Goal: Transaction & Acquisition: Download file/media

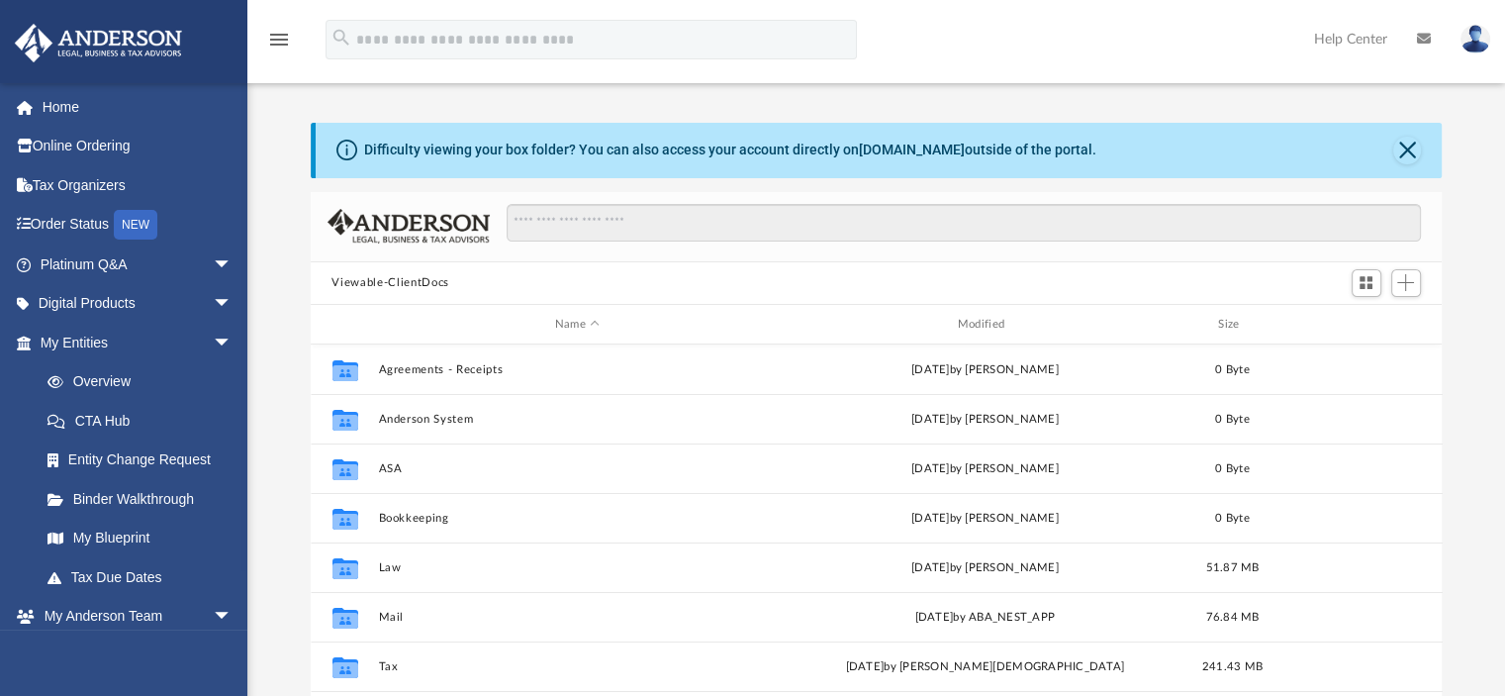
scroll to position [434, 1116]
click at [1405, 145] on button "Close" at bounding box center [1407, 151] width 28 height 28
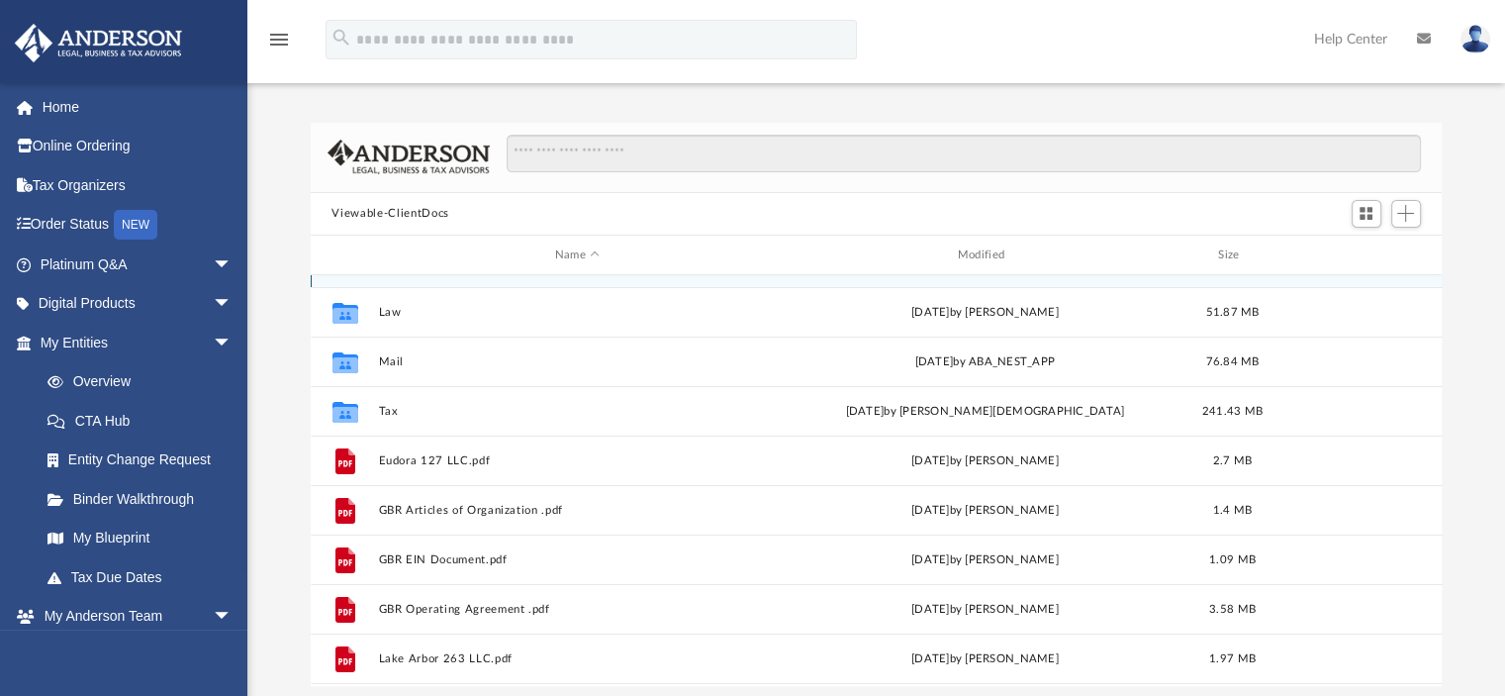
scroll to position [198, 0]
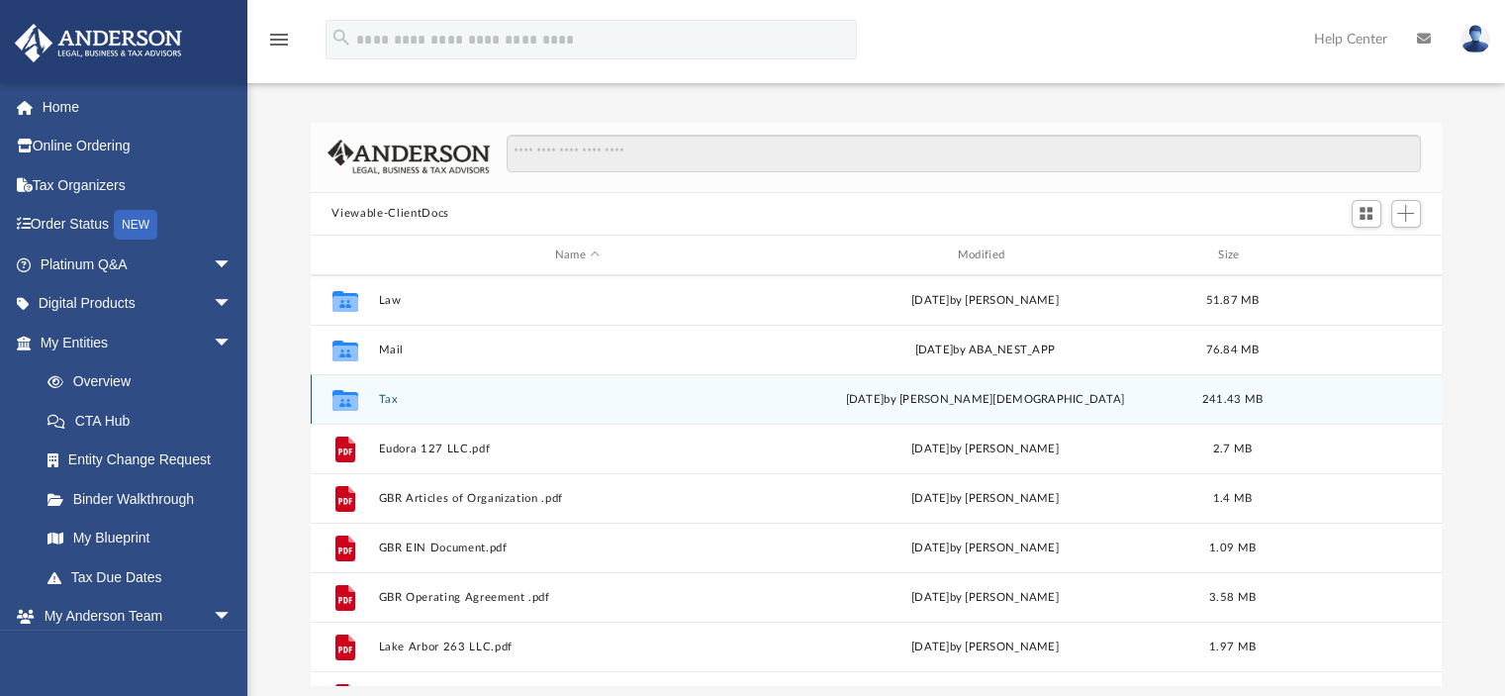
click at [382, 398] on button "Tax" at bounding box center [577, 399] width 399 height 13
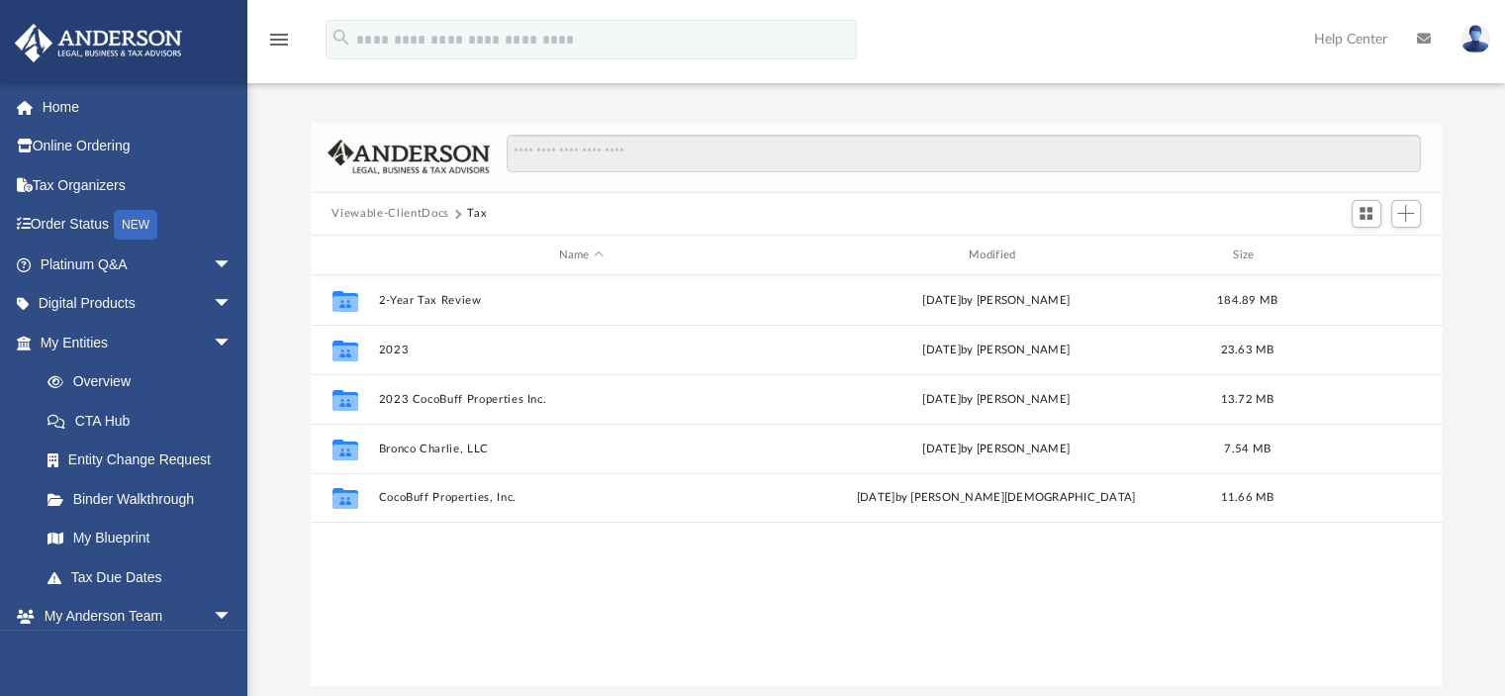
scroll to position [0, 0]
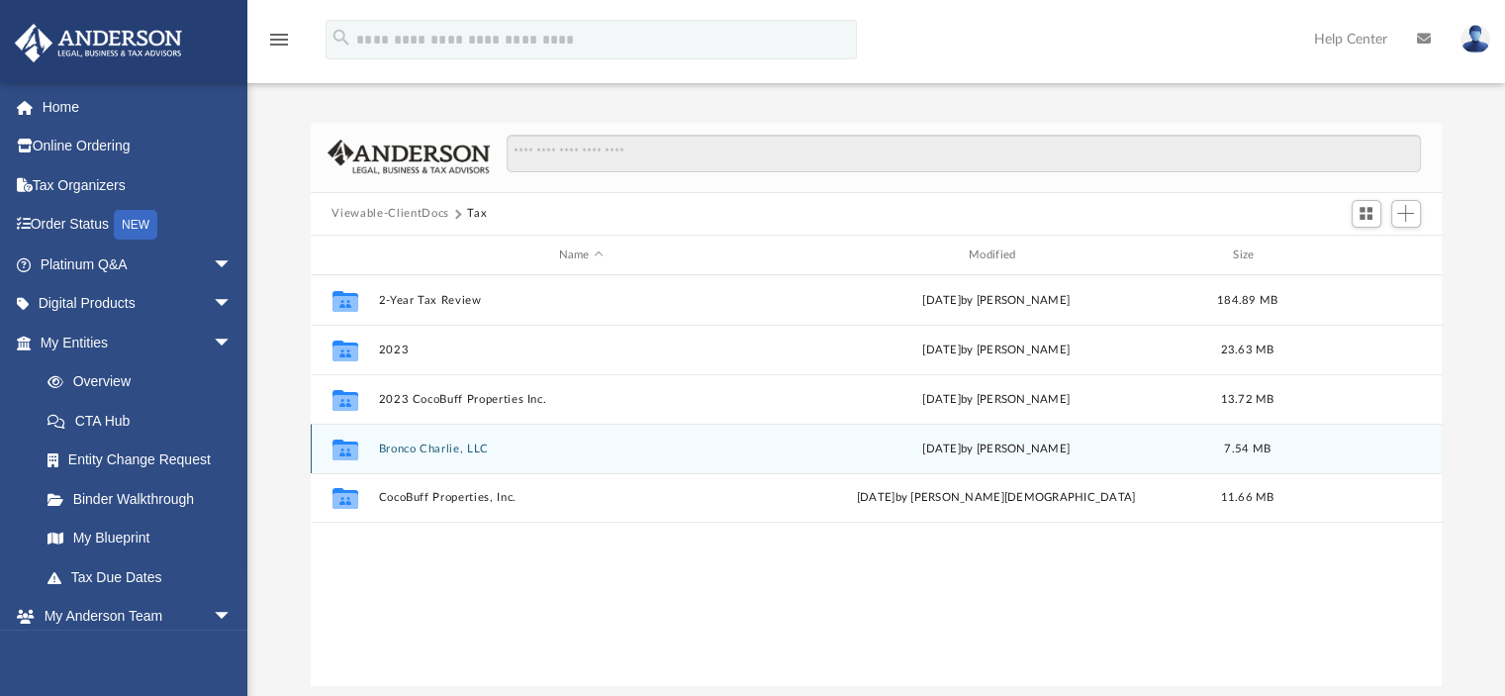
click at [389, 444] on button "Bronco Charlie, LLC" at bounding box center [581, 448] width 406 height 13
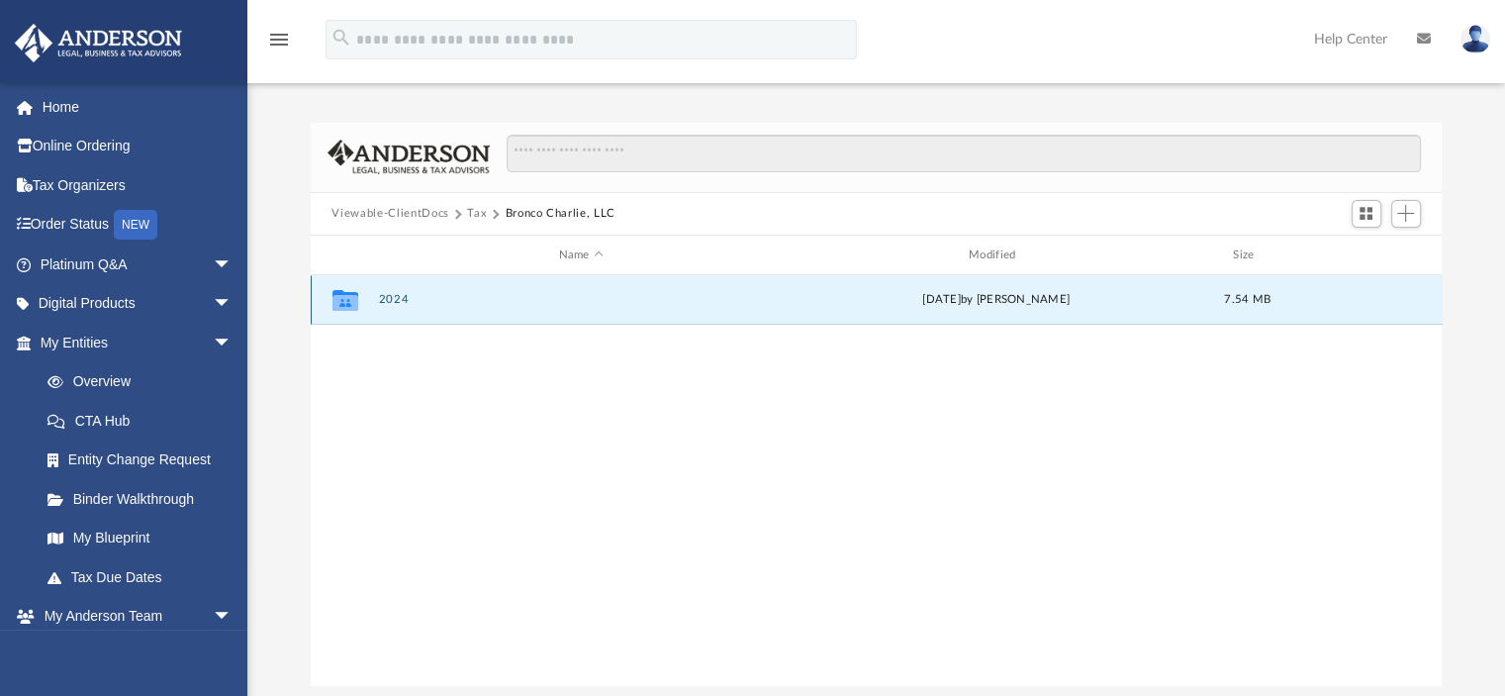
click at [386, 301] on button "2024" at bounding box center [581, 300] width 406 height 13
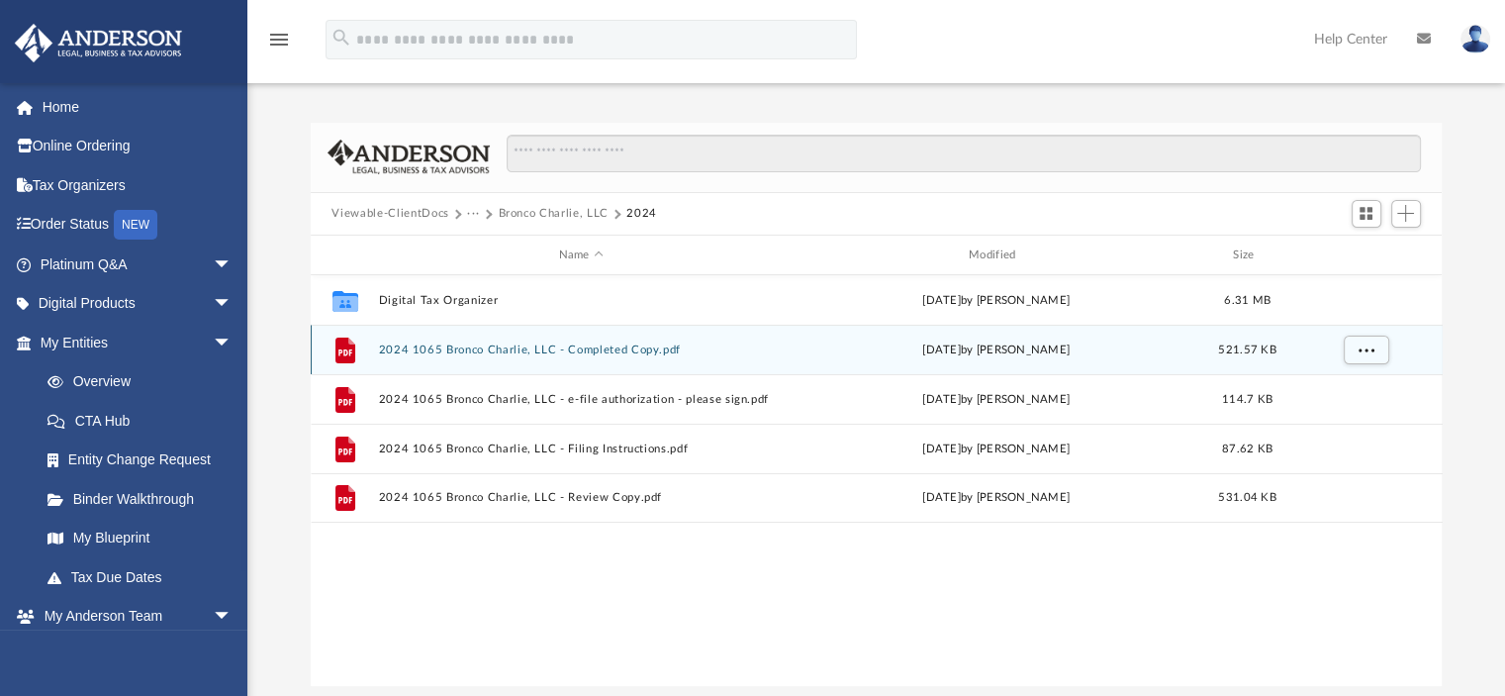
click at [426, 349] on button "2024 1065 Bronco Charlie, LLC - Completed Copy.pdf" at bounding box center [581, 349] width 406 height 13
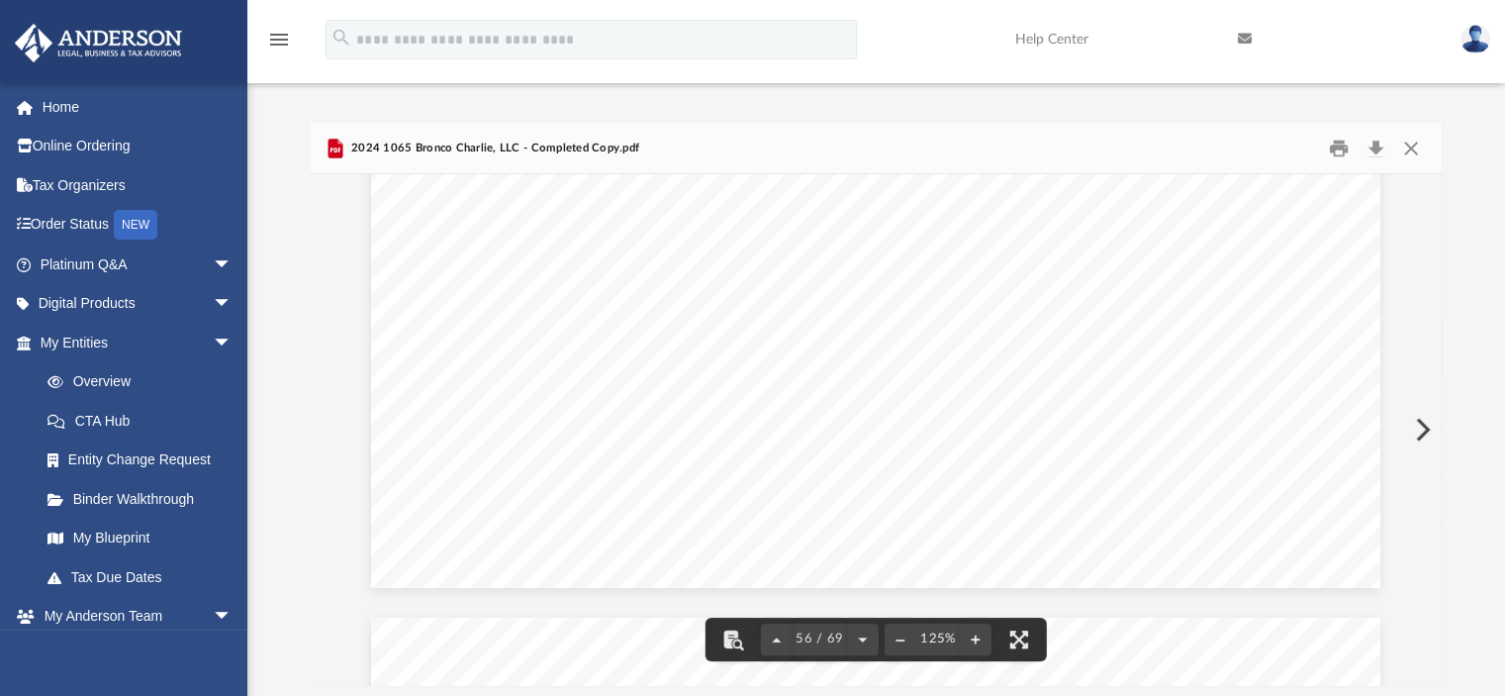
scroll to position [71547, 0]
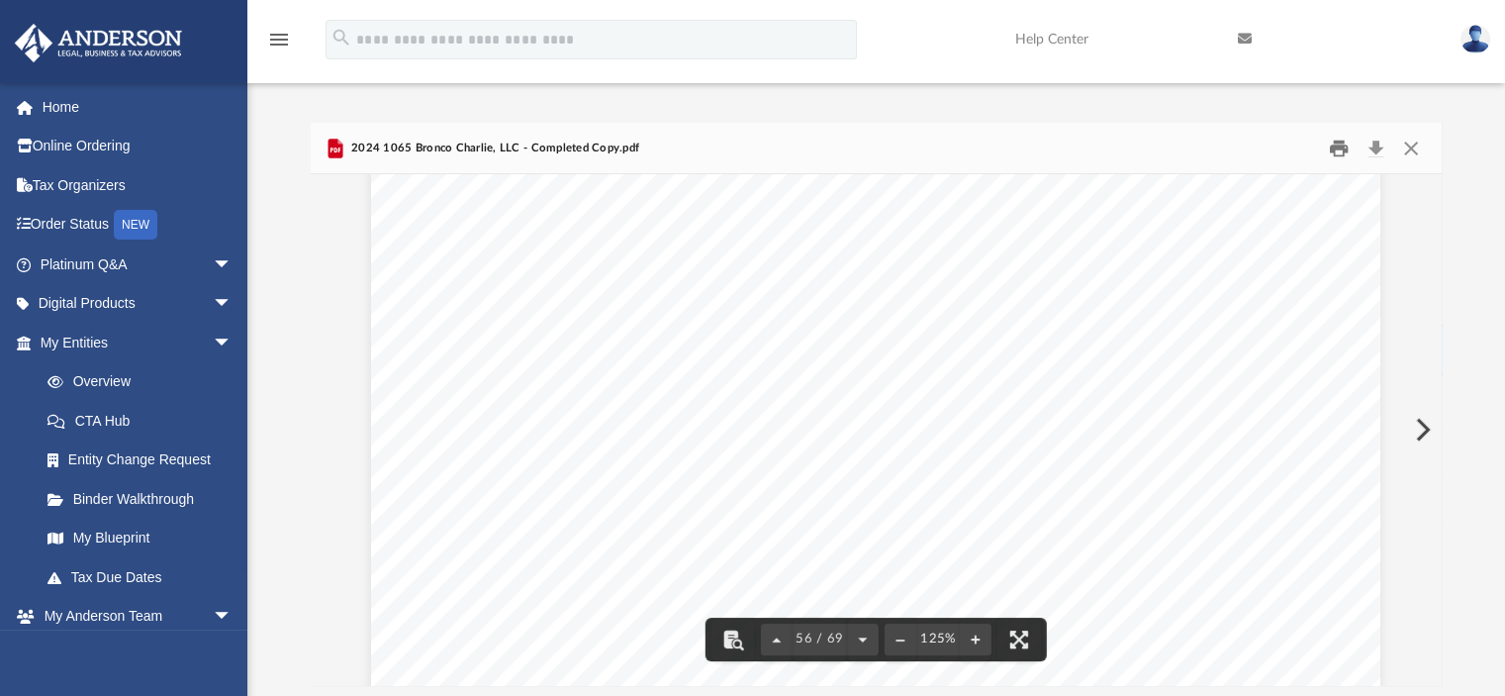
click at [1328, 148] on button "Print" at bounding box center [1339, 148] width 40 height 31
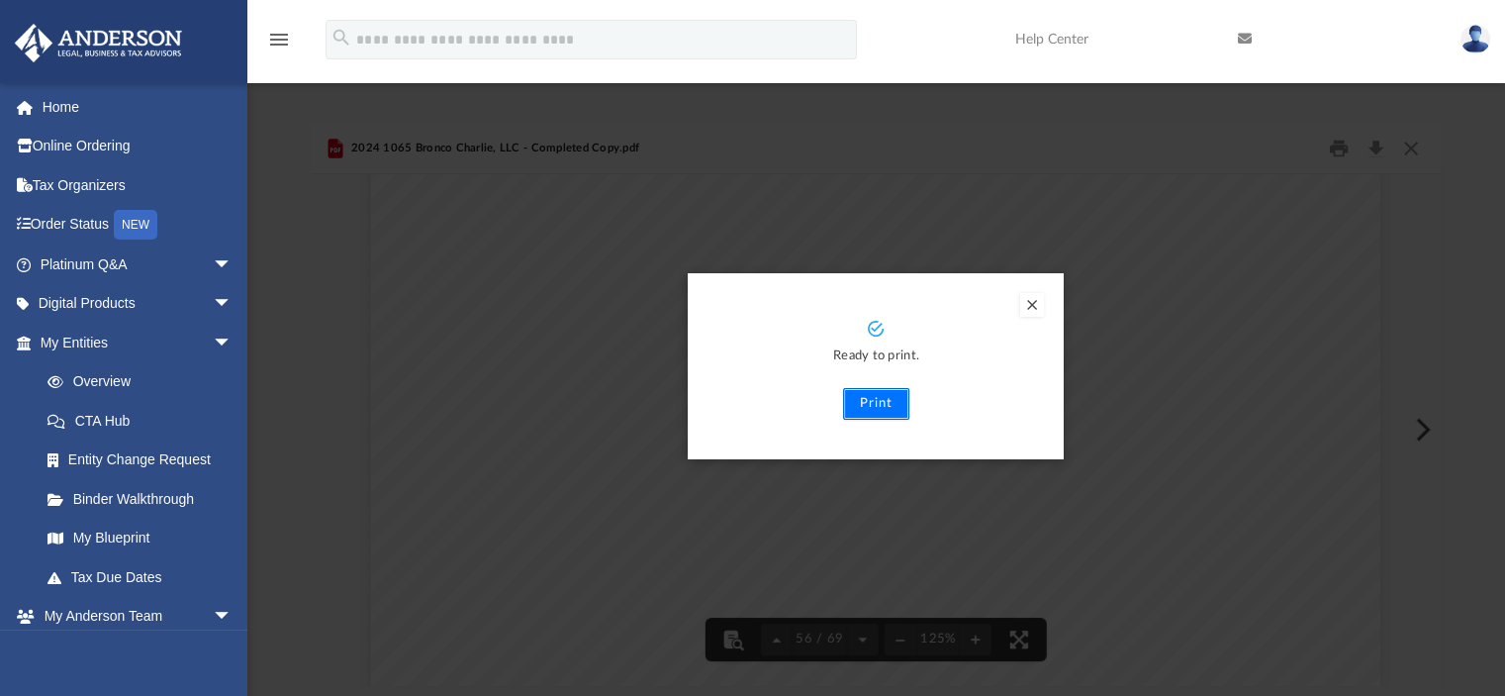
click at [884, 403] on button "Print" at bounding box center [876, 404] width 66 height 32
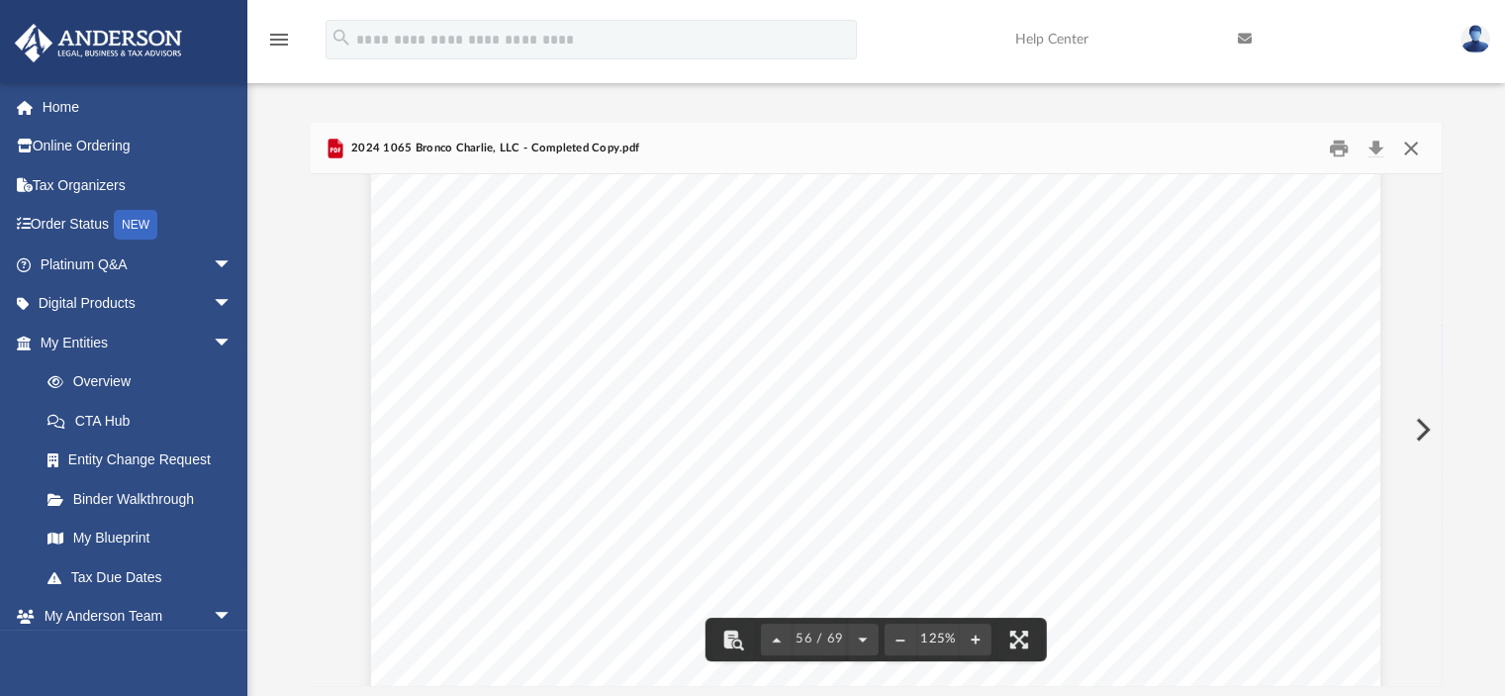
click at [1416, 146] on button "Close" at bounding box center [1411, 148] width 36 height 31
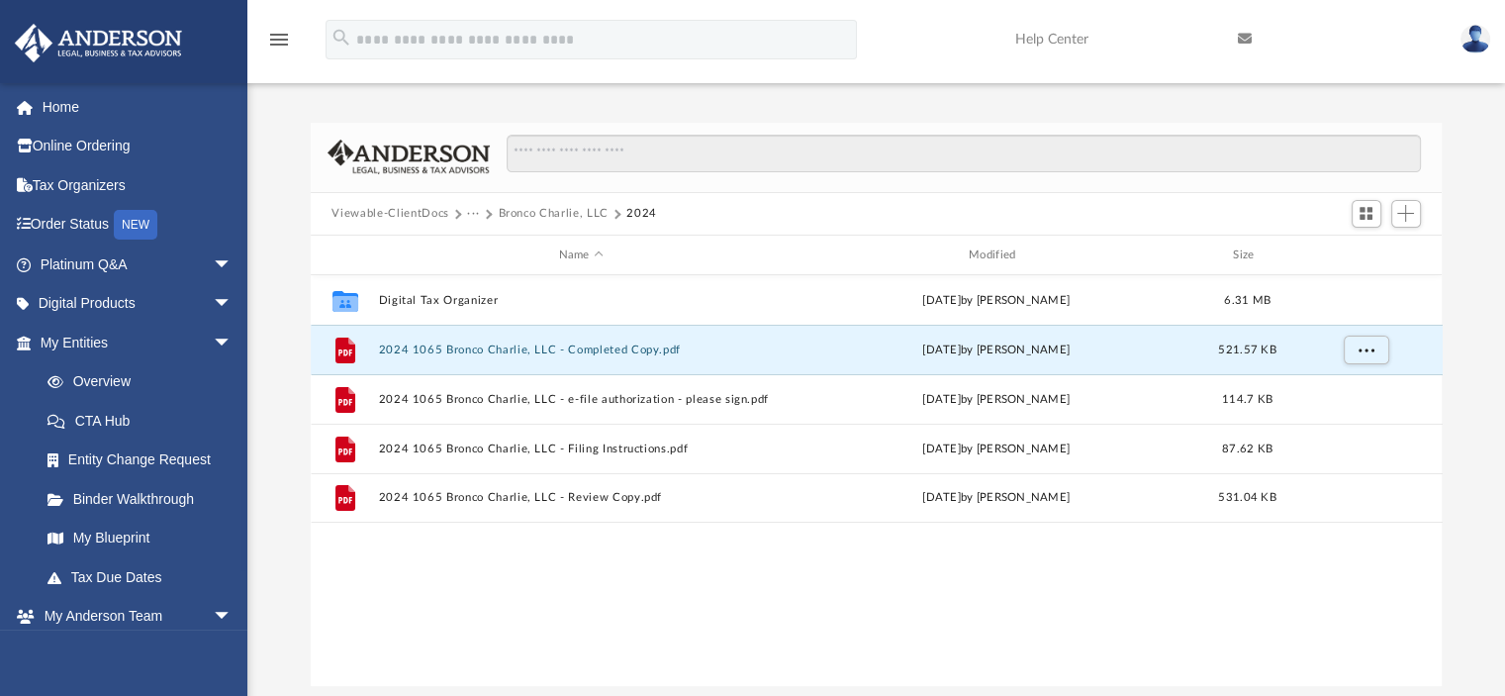
click at [532, 204] on div "Viewable-ClientDocs ··· Bronco [PERSON_NAME], LLC 2024" at bounding box center [877, 215] width 1132 height 44
click at [519, 214] on button "Bronco Charlie, LLC" at bounding box center [553, 214] width 110 height 18
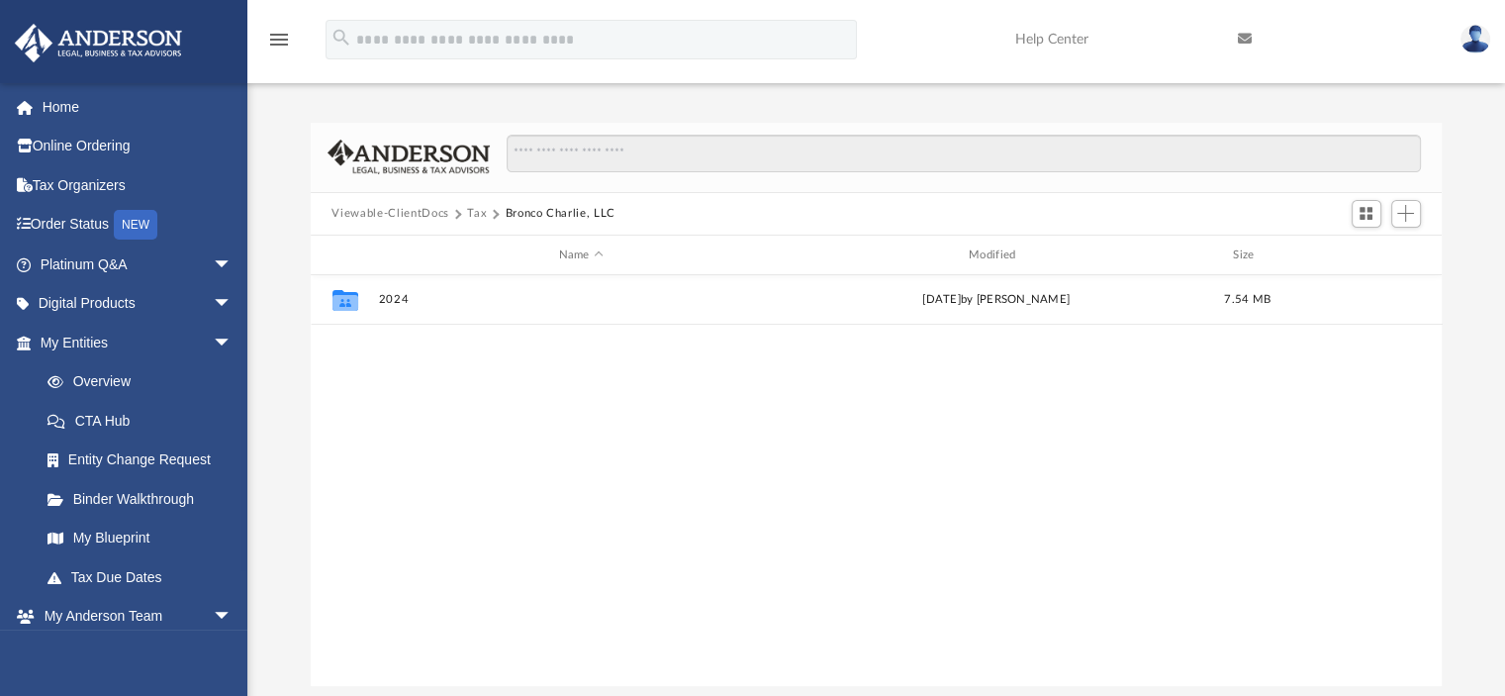
click at [473, 212] on button "Tax" at bounding box center [477, 214] width 20 height 18
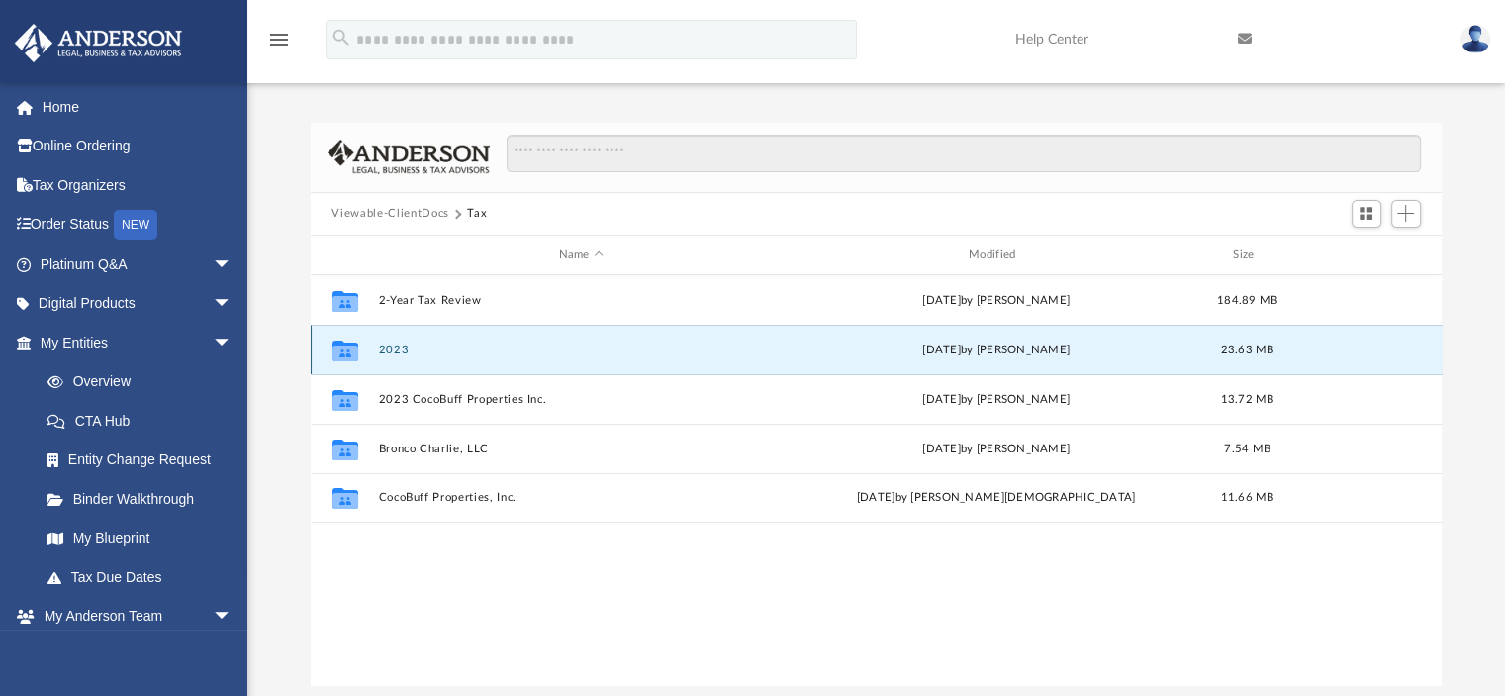
click at [400, 351] on button "2023" at bounding box center [581, 349] width 406 height 13
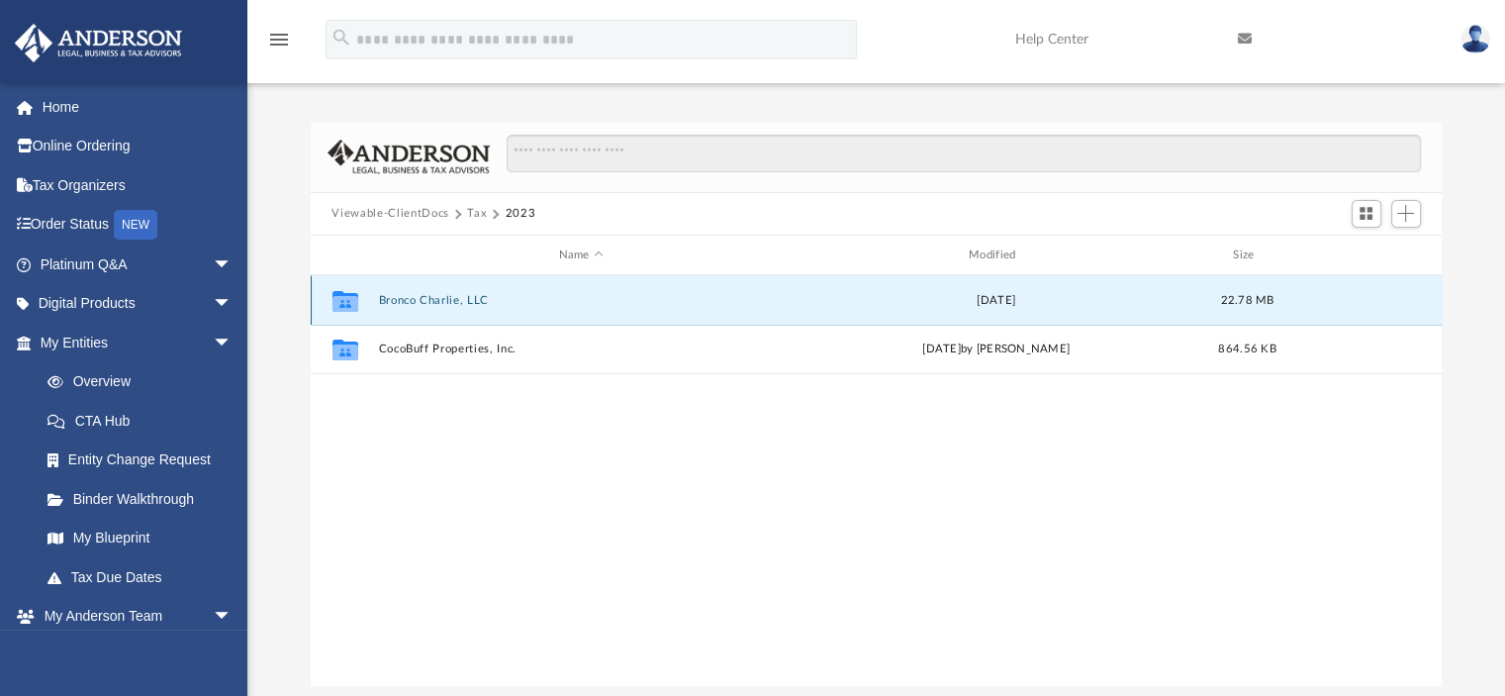
click at [429, 302] on button "Bronco Charlie, LLC" at bounding box center [581, 300] width 406 height 13
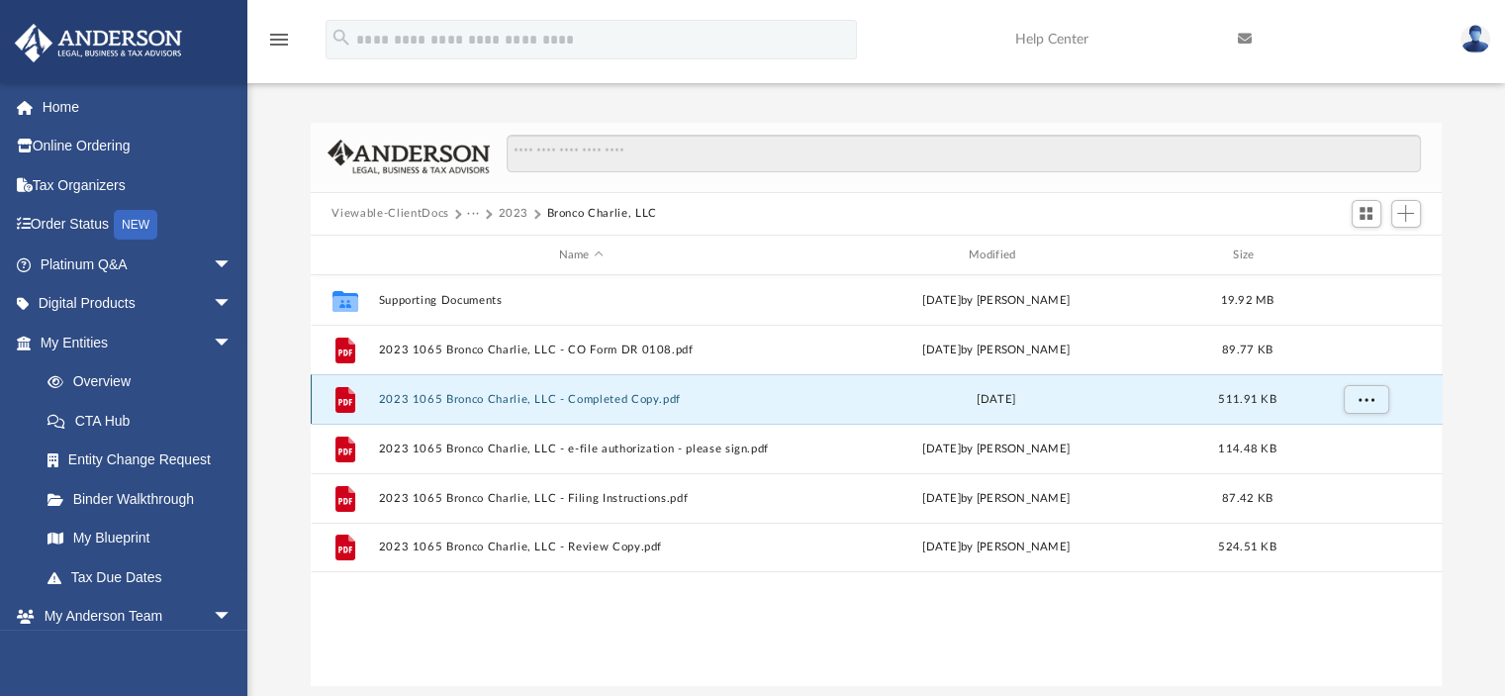
click at [443, 402] on button "2023 1065 Bronco Charlie, LLC - Completed Copy.pdf" at bounding box center [581, 399] width 406 height 13
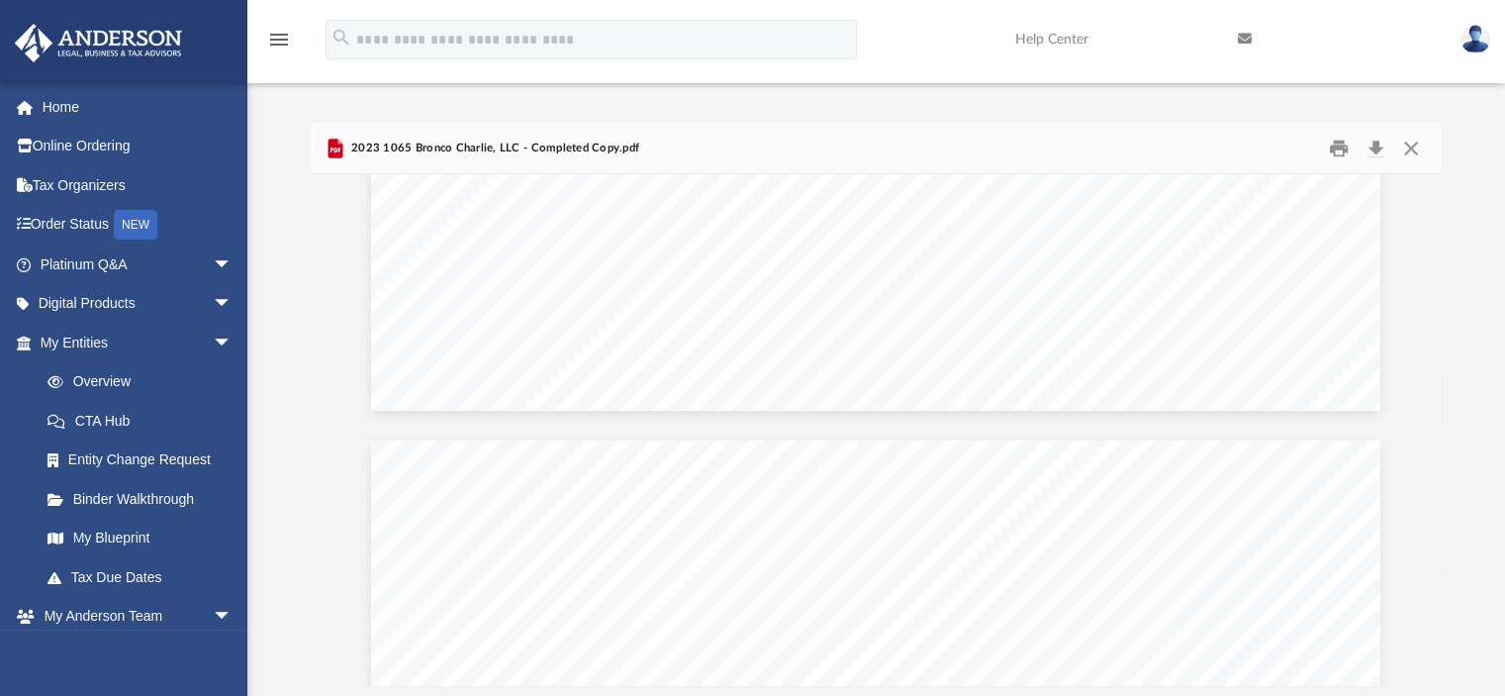
scroll to position [14503, 0]
